Goal: Task Accomplishment & Management: Manage account settings

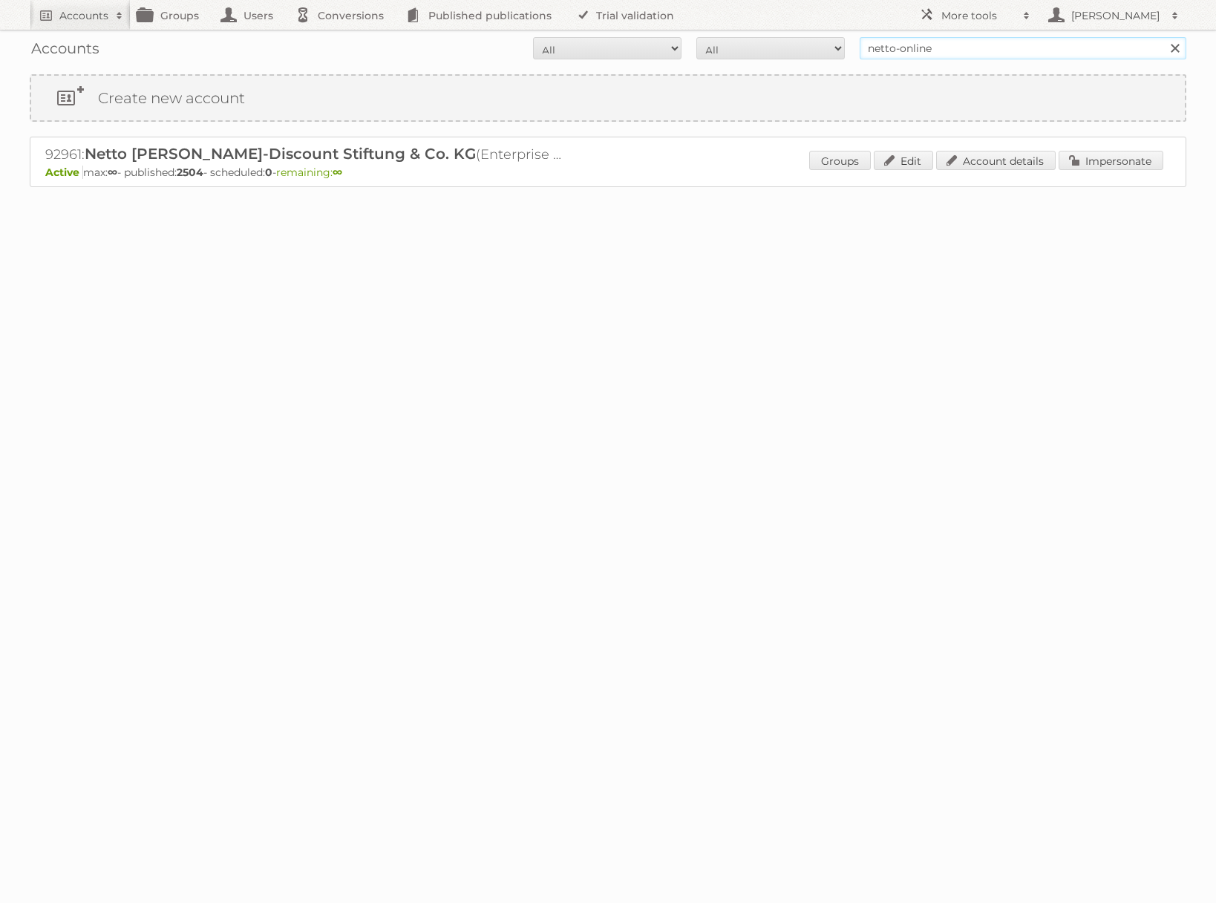
click at [958, 51] on input "netto-online" at bounding box center [1023, 48] width 327 height 22
type input "ICT edeka"
click at [1164, 37] on input "Search" at bounding box center [1175, 48] width 22 height 22
click at [1103, 154] on link "Impersonate" at bounding box center [1111, 160] width 105 height 19
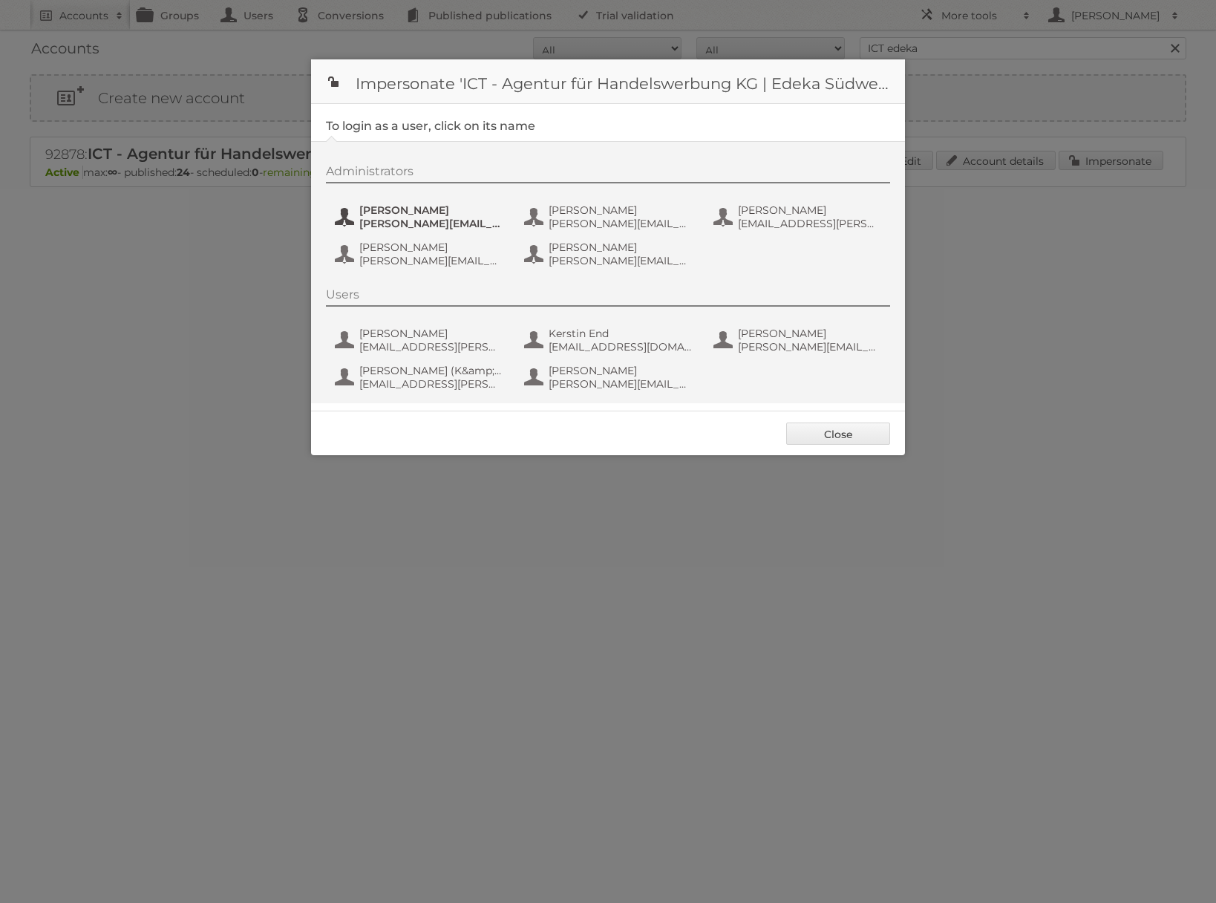
click at [381, 204] on span "[PERSON_NAME]" at bounding box center [431, 209] width 144 height 13
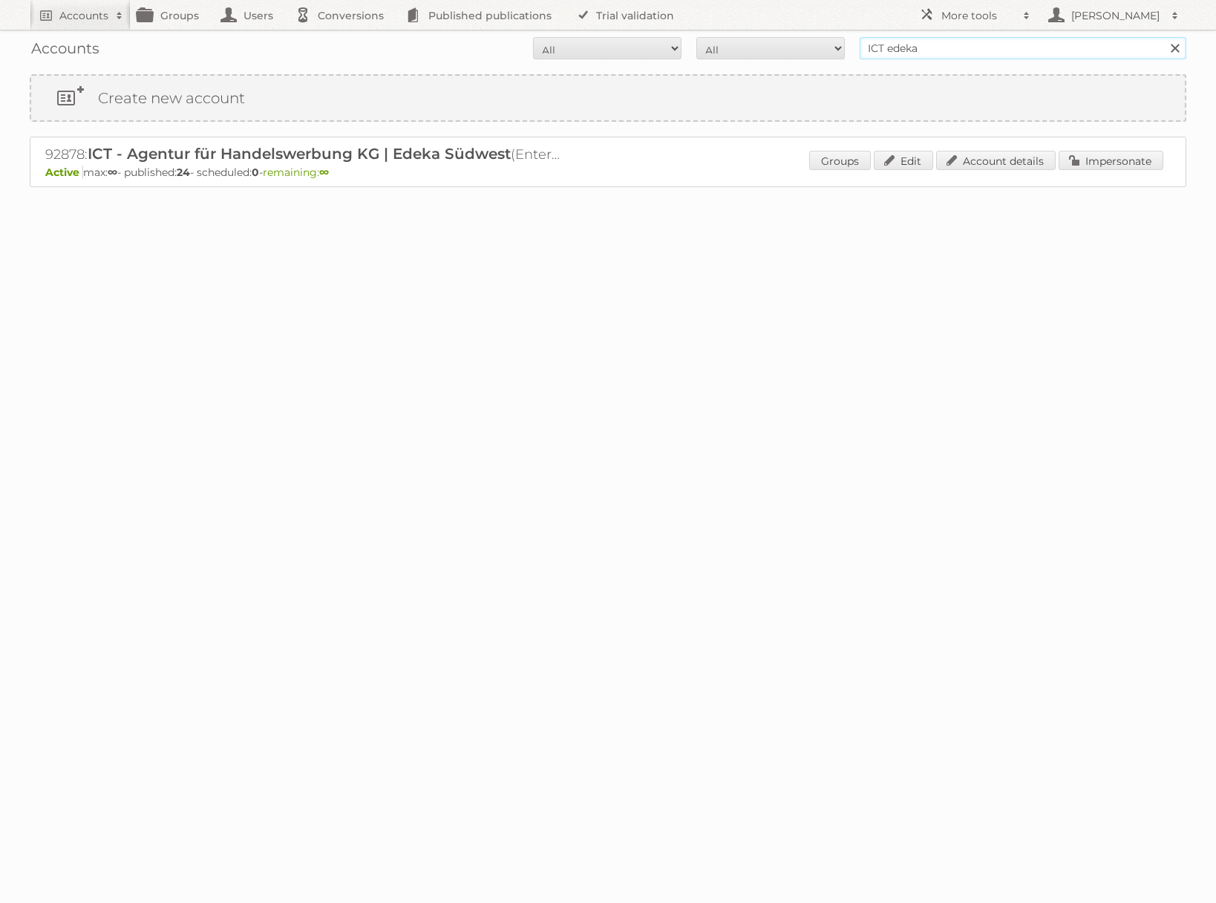
click at [912, 56] on input "ICT edeka" at bounding box center [1023, 48] width 327 height 22
type input "netto-online"
click at [1164, 37] on input "Search" at bounding box center [1175, 48] width 22 height 22
click at [904, 50] on input "netto-online" at bounding box center [1023, 48] width 327 height 22
type input "Action Service & Distributie B.V."
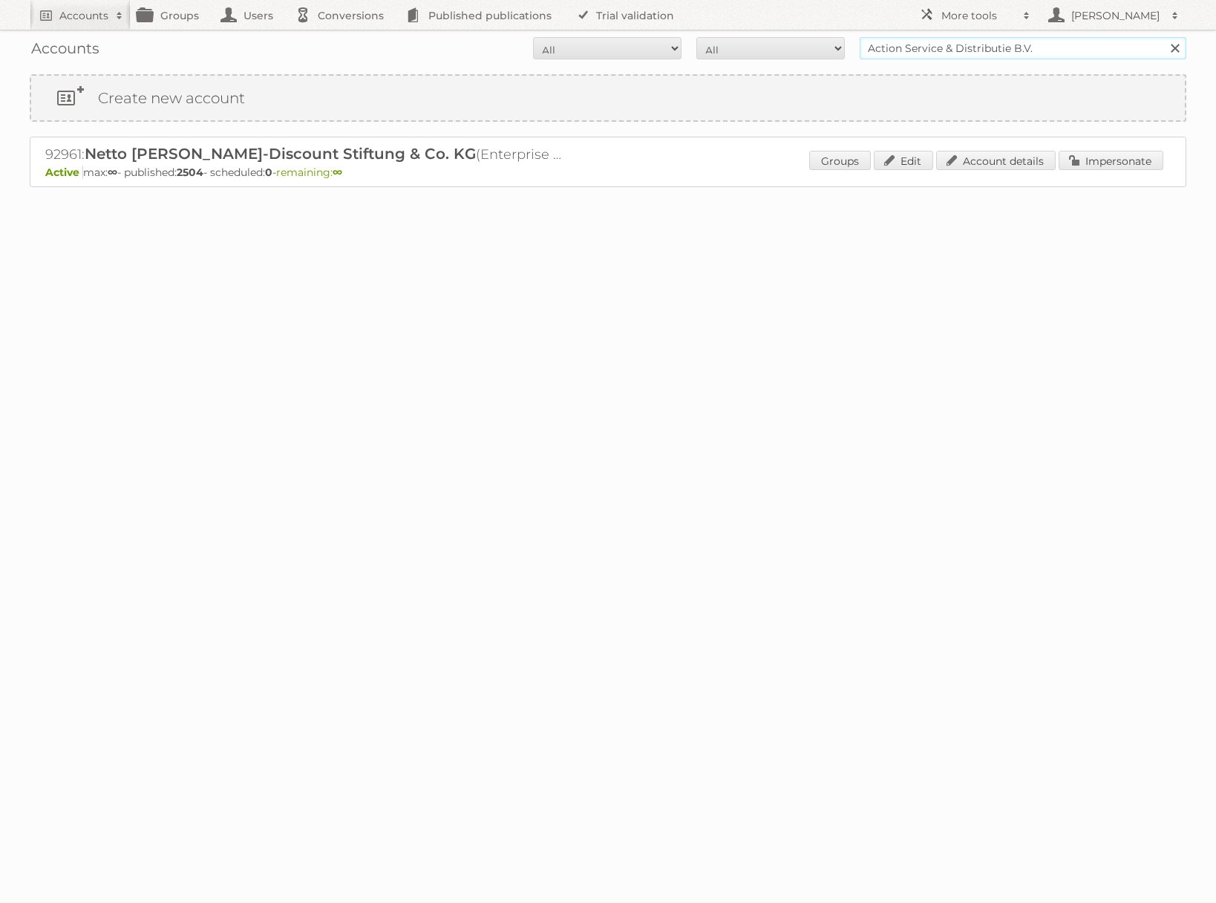
click at [1164, 37] on input "Search" at bounding box center [1175, 48] width 22 height 22
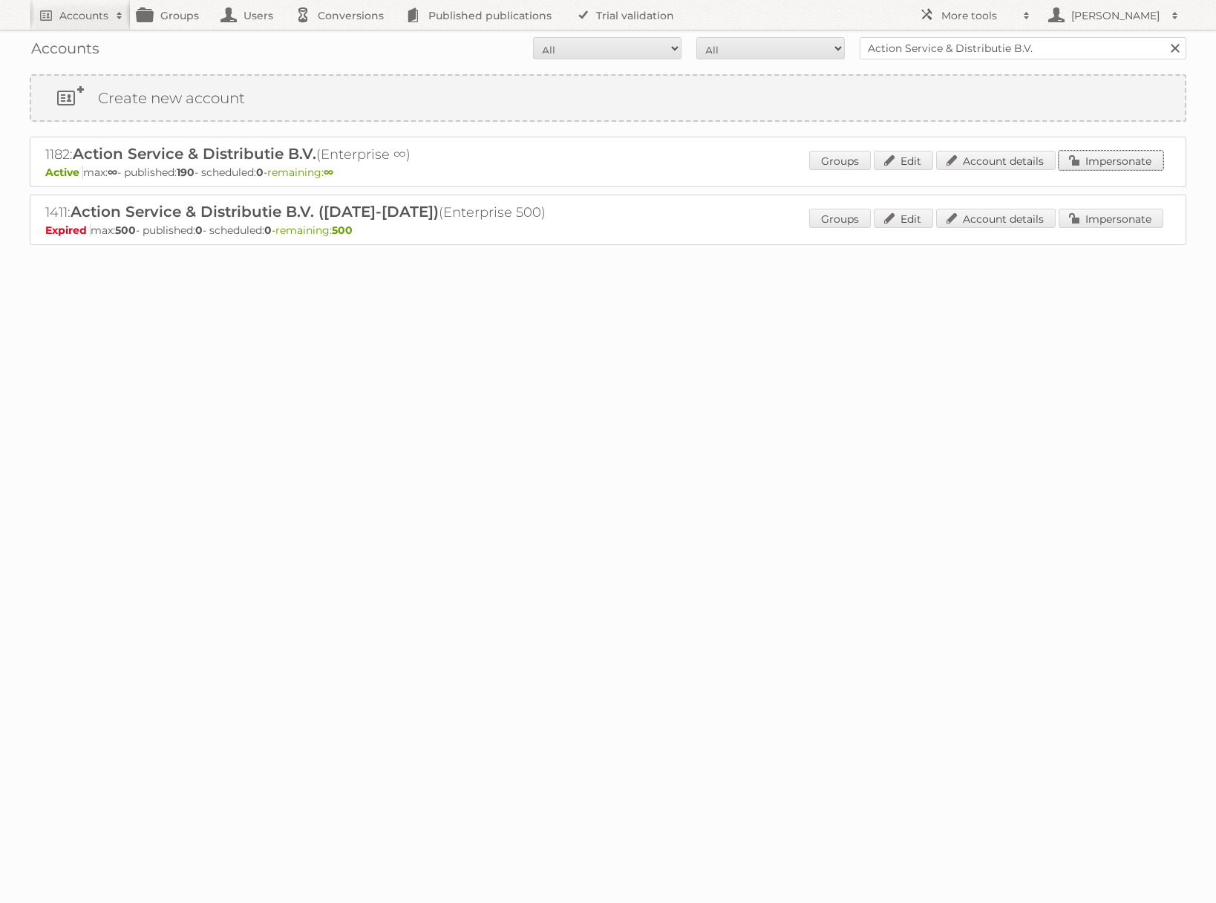
click at [1081, 166] on link "Impersonate" at bounding box center [1111, 160] width 105 height 19
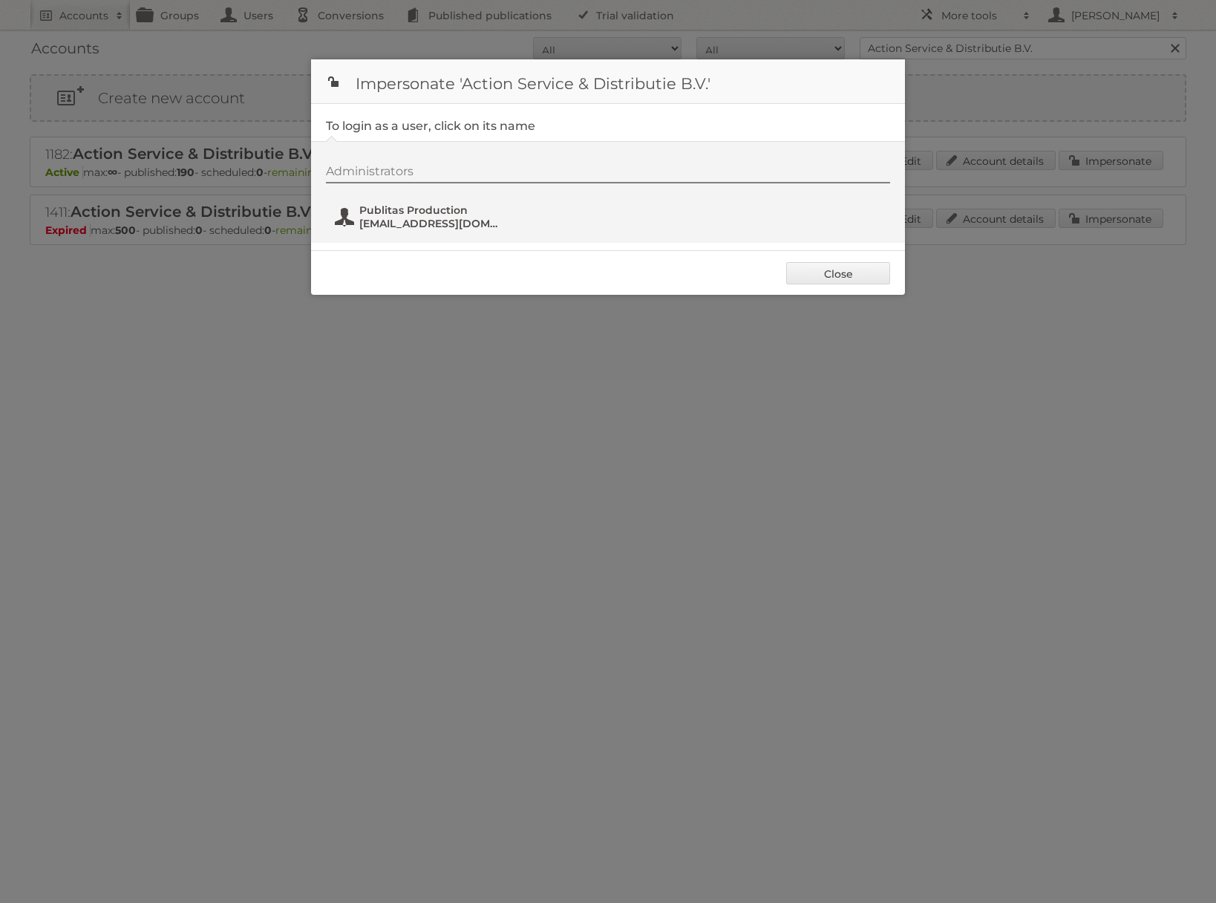
click at [408, 221] on span "[EMAIL_ADDRESS][DOMAIN_NAME]" at bounding box center [431, 223] width 144 height 13
